Goal: Share content

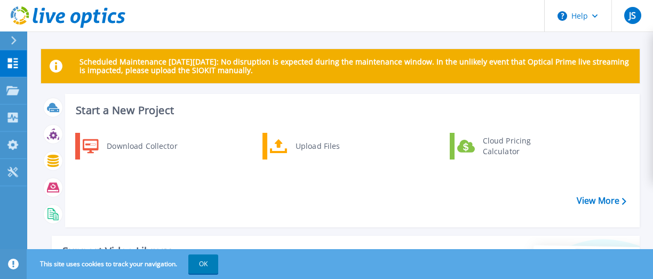
scroll to position [374, 0]
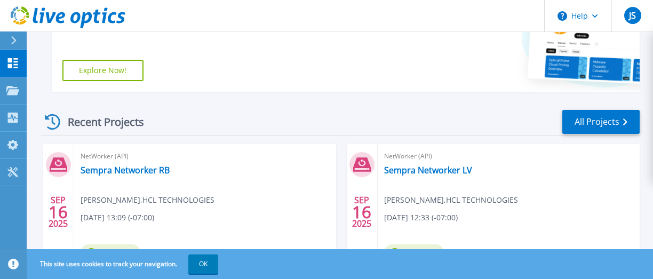
scroll to position [374, 0]
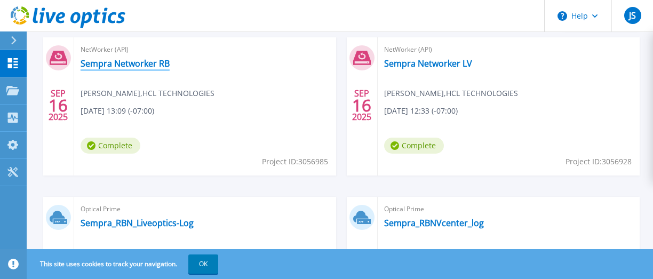
click at [139, 66] on link "Sempra Networker RB" at bounding box center [125, 63] width 89 height 11
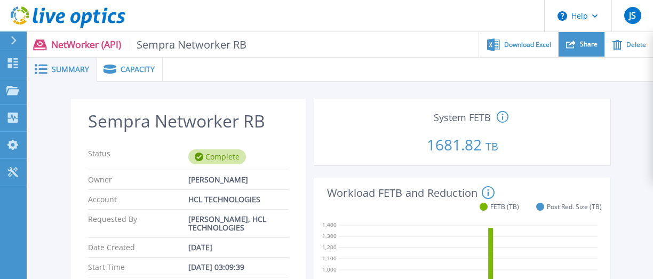
click at [583, 44] on span "Share" at bounding box center [589, 44] width 18 height 6
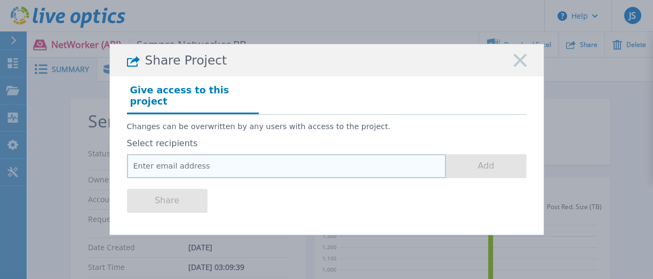
click at [195, 160] on input "email" at bounding box center [286, 166] width 319 height 24
click at [191, 162] on input "email" at bounding box center [286, 166] width 319 height 24
paste input "tim.needham@dell.com"
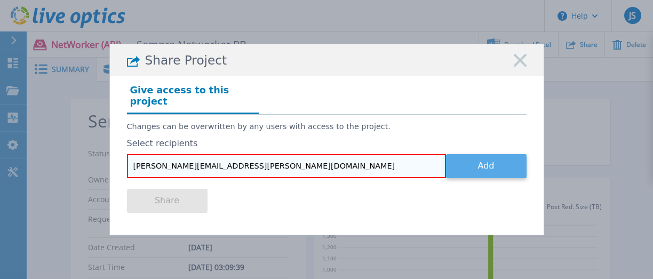
type input "tim.needham@dell.com"
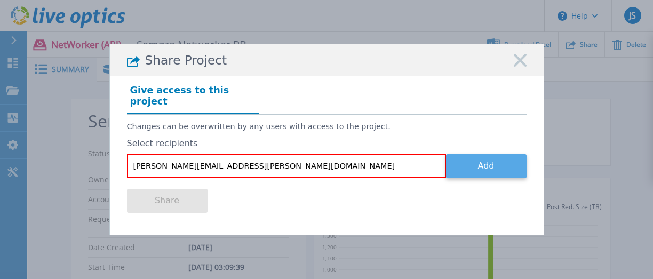
click at [474, 160] on button "Add" at bounding box center [486, 166] width 81 height 24
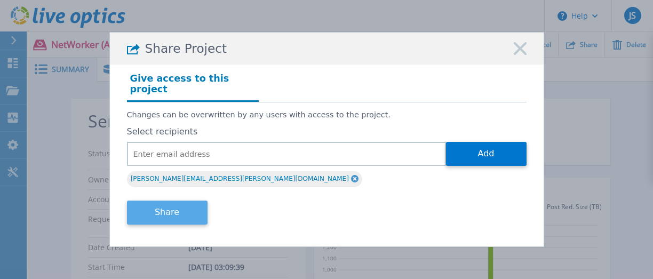
click at [171, 208] on button "Share" at bounding box center [167, 213] width 81 height 24
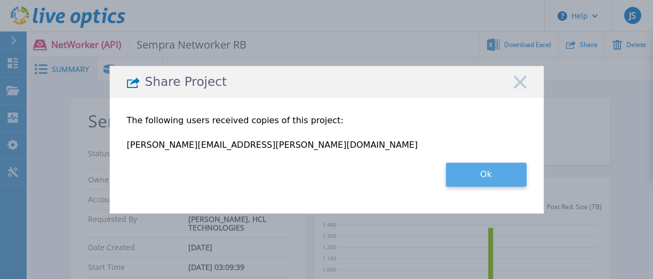
click at [473, 179] on button "Ok" at bounding box center [486, 175] width 81 height 24
